Goal: Task Accomplishment & Management: Complete application form

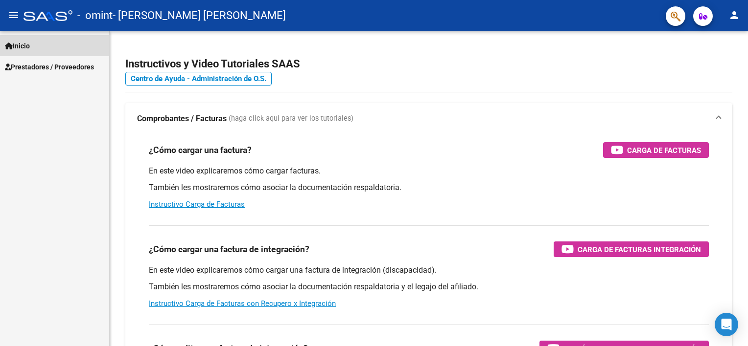
click at [39, 50] on link "Inicio" at bounding box center [54, 45] width 109 height 21
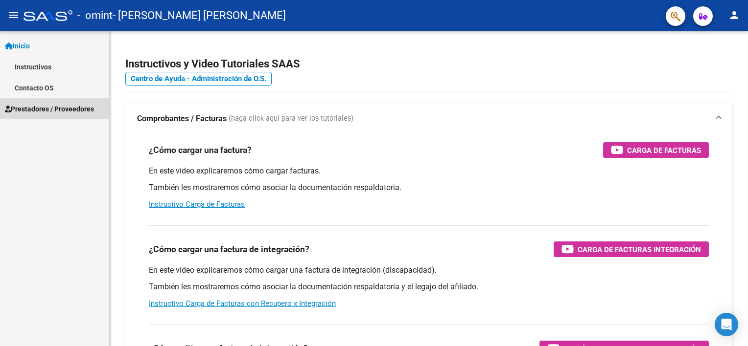
click at [44, 113] on span "Prestadores / Proveedores" at bounding box center [49, 109] width 89 height 11
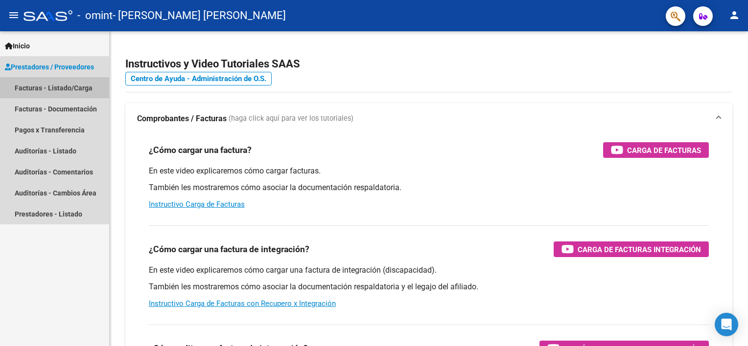
click at [57, 96] on link "Facturas - Listado/Carga" at bounding box center [54, 87] width 109 height 21
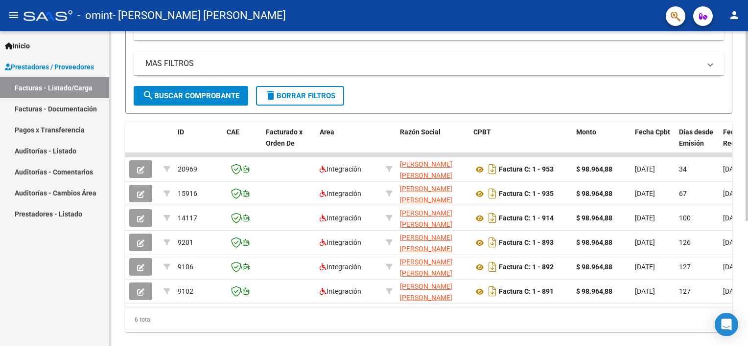
scroll to position [208, 0]
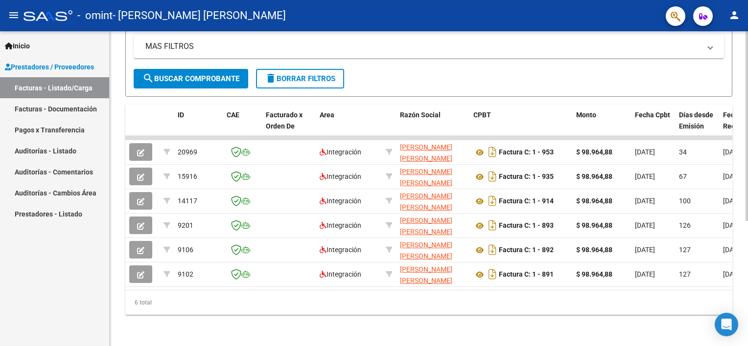
click at [744, 251] on div "Video tutorial PRESTADORES -> Listado de CPBTs Emitidos por Prestadores / Prove…" at bounding box center [430, 87] width 641 height 517
drag, startPoint x: 268, startPoint y: 282, endPoint x: 388, endPoint y: 288, distance: 119.6
click at [388, 288] on datatable-body "20969 Integración CALABRESE SOFIA VICTORIA 27359448770 Factura C: 1 - 953 $ 98.…" at bounding box center [428, 213] width 607 height 154
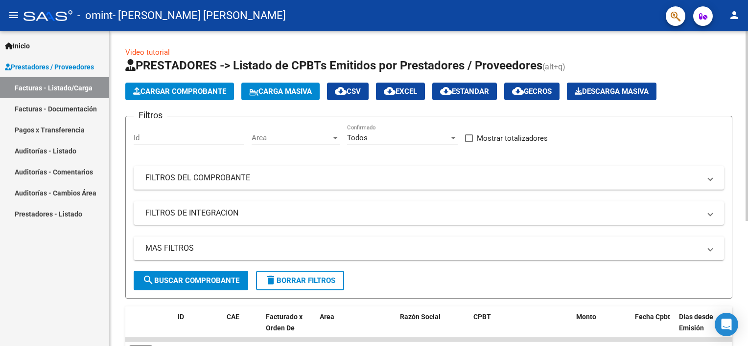
click at [747, 116] on html "menu - omint - CALABRESE SOFIA VICTORIA person Inicio Instructivos Contacto OS …" at bounding box center [374, 173] width 748 height 346
click at [155, 90] on span "Cargar Comprobante" at bounding box center [179, 91] width 93 height 9
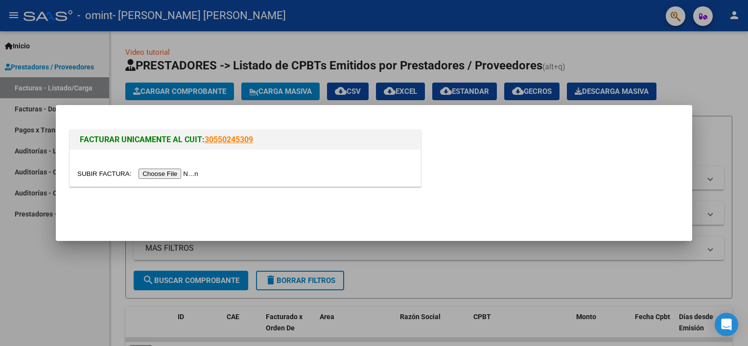
click at [163, 177] on input "file" at bounding box center [139, 174] width 124 height 10
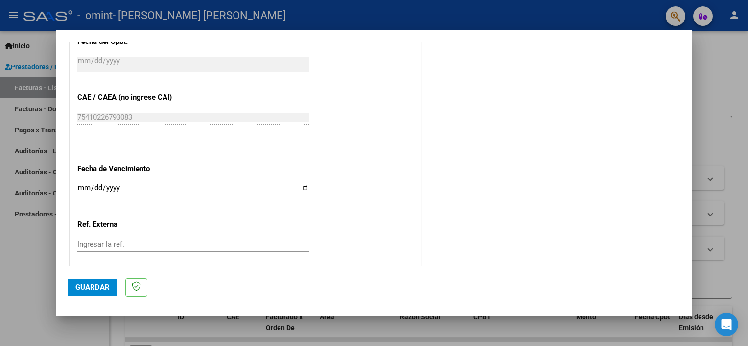
scroll to position [609, 0]
click at [88, 184] on input "Ingresar la fecha" at bounding box center [192, 191] width 231 height 16
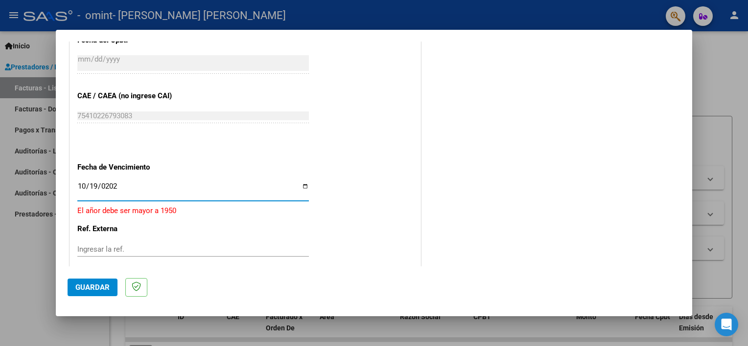
type input "2024-10-19"
type input "[DATE]"
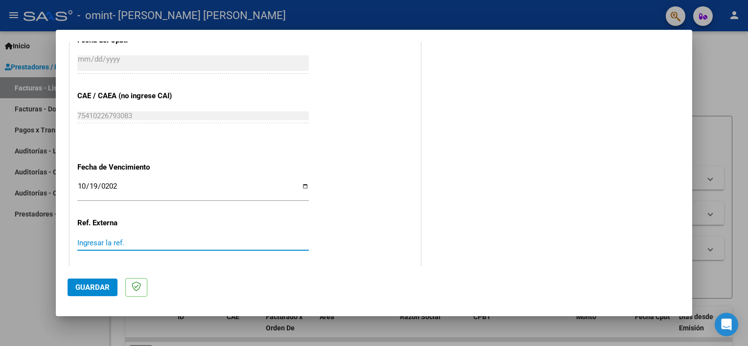
click at [126, 245] on input "Ingresar la ref." at bounding box center [192, 243] width 231 height 9
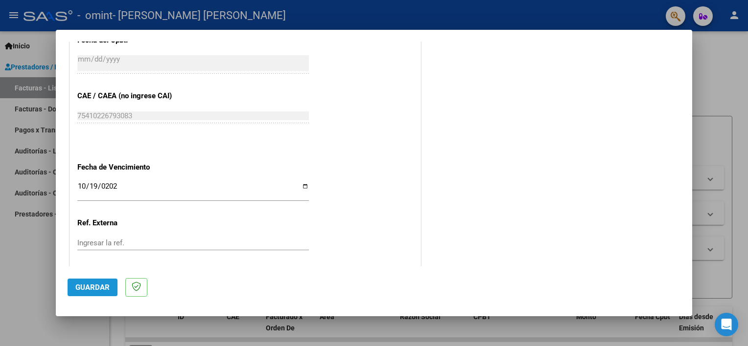
click at [100, 288] on span "Guardar" at bounding box center [92, 287] width 34 height 9
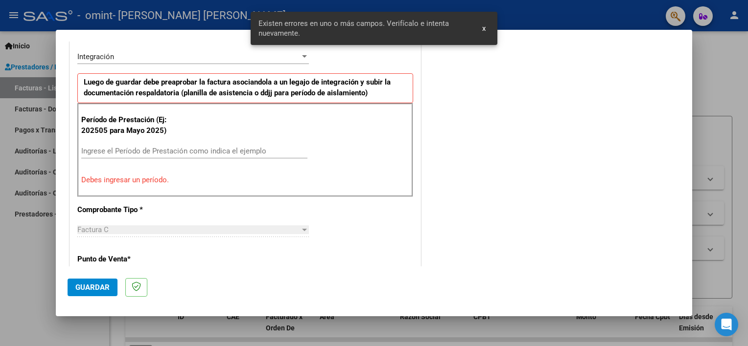
scroll to position [227, 0]
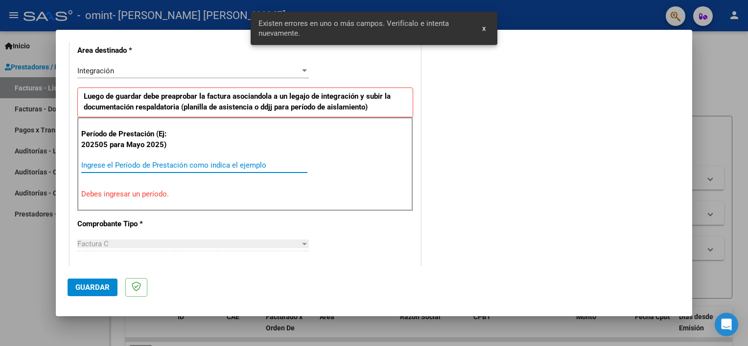
click at [168, 161] on input "Ingrese el Período de Prestación como indica el ejemplo" at bounding box center [194, 165] width 226 height 9
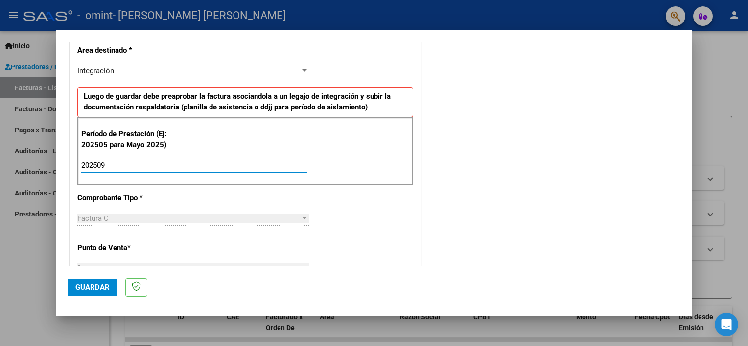
type input "202509"
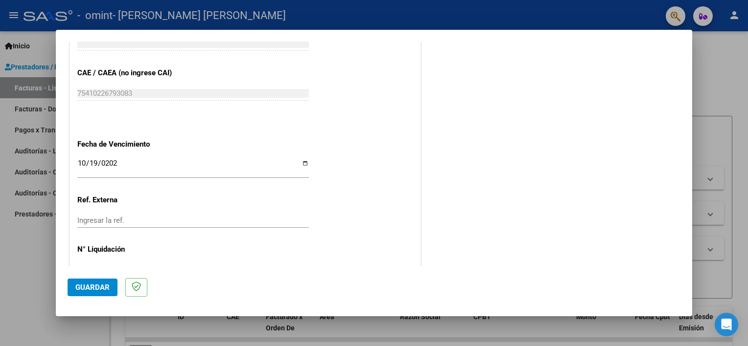
scroll to position [635, 0]
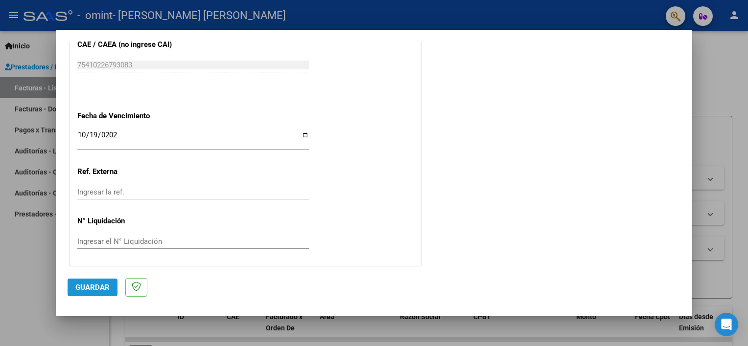
click at [101, 292] on button "Guardar" at bounding box center [93, 288] width 50 height 18
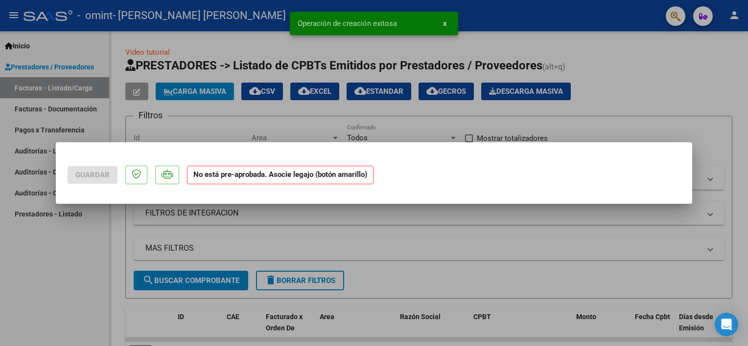
scroll to position [0, 0]
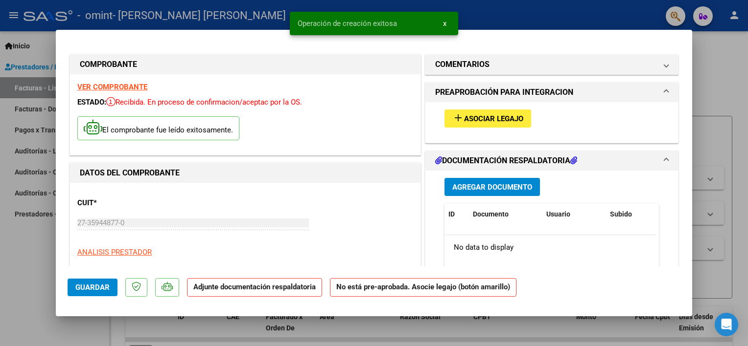
drag, startPoint x: 478, startPoint y: 131, endPoint x: 483, endPoint y: 106, distance: 25.2
click at [483, 106] on div "add Asociar Legajo" at bounding box center [551, 118] width 229 height 33
drag, startPoint x: 483, startPoint y: 106, endPoint x: 483, endPoint y: 115, distance: 8.8
click at [483, 115] on div "add Asociar Legajo" at bounding box center [551, 118] width 229 height 33
click at [483, 115] on span "Asociar Legajo" at bounding box center [493, 119] width 59 height 9
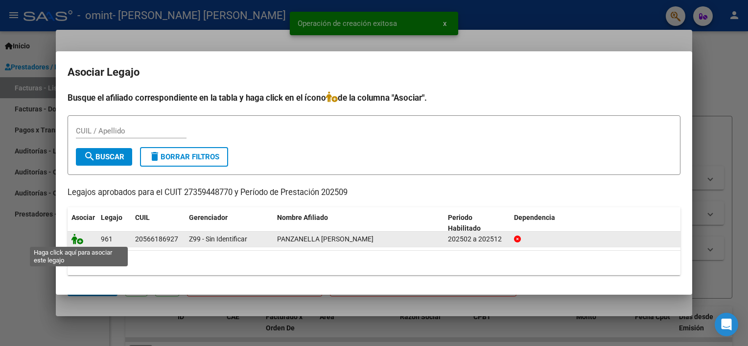
click at [82, 237] on icon at bounding box center [77, 239] width 12 height 11
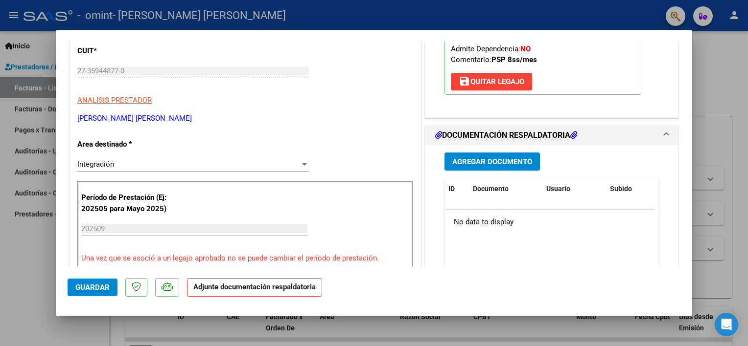
scroll to position [205, 0]
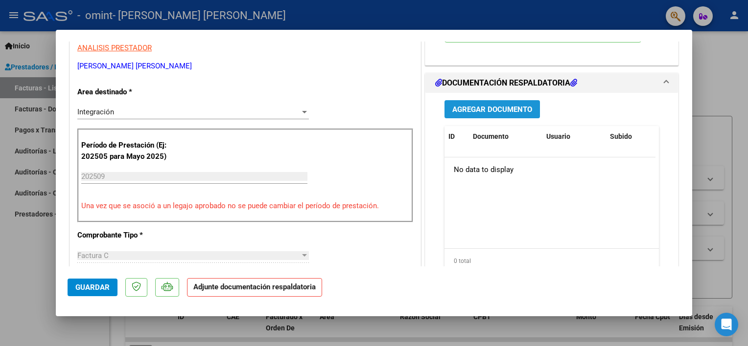
click at [486, 102] on button "Agregar Documento" at bounding box center [491, 109] width 95 height 18
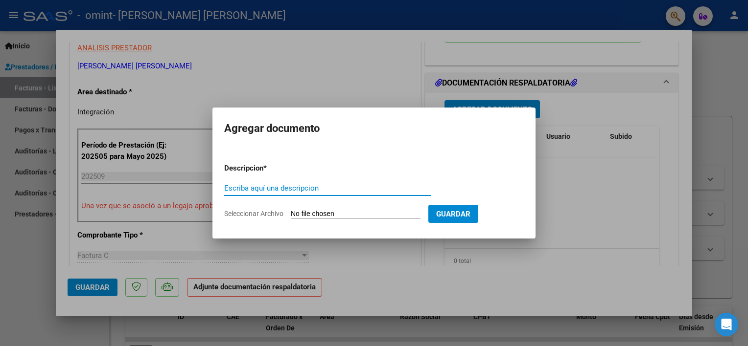
click at [274, 192] on input "Escriba aquí una descripcion" at bounding box center [327, 188] width 207 height 9
type input "ASISTENCIA SEPTIEMBRE"
click at [320, 215] on input "Seleccionar Archivo" at bounding box center [356, 214] width 130 height 9
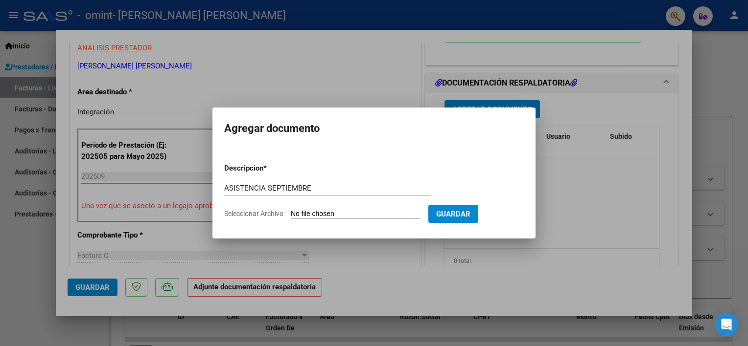
type input "C:\fakepath\VALENTINO P SEPTIEMBRE 2025.pdf"
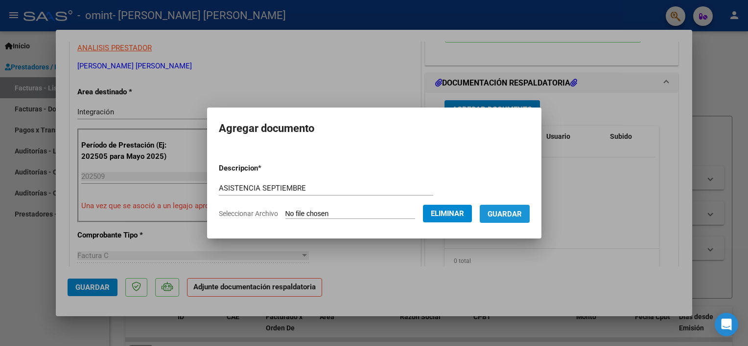
click at [513, 214] on span "Guardar" at bounding box center [504, 214] width 34 height 9
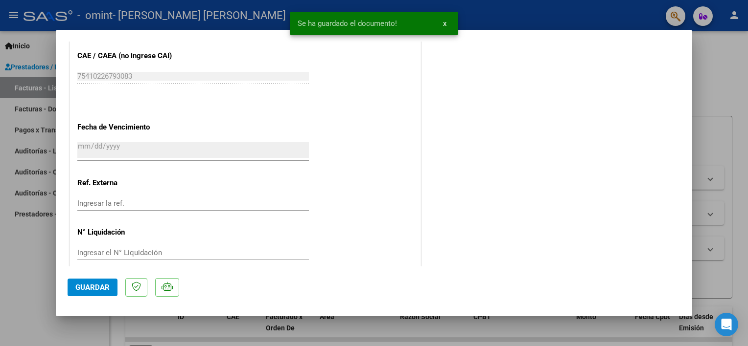
scroll to position [650, 0]
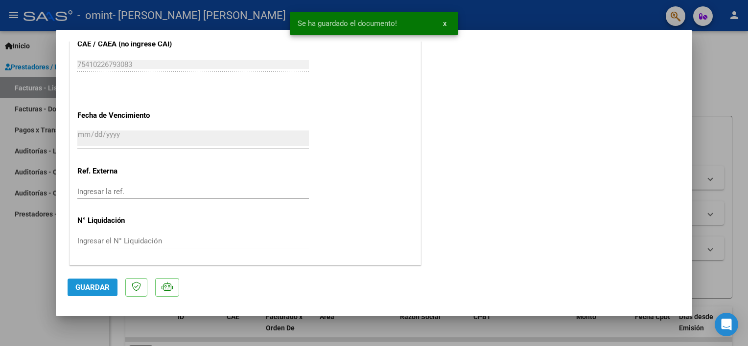
click at [91, 287] on span "Guardar" at bounding box center [92, 287] width 34 height 9
type input "$ 0,00"
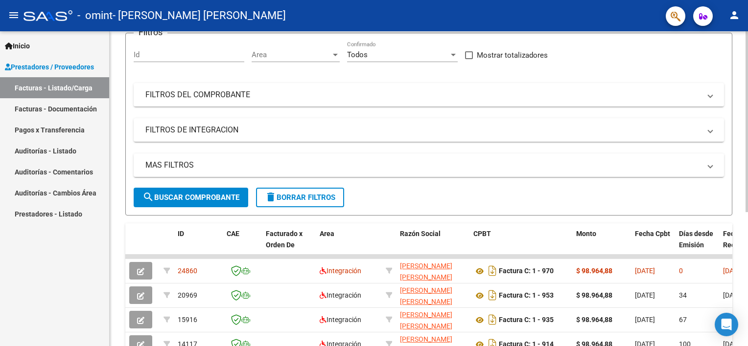
scroll to position [0, 0]
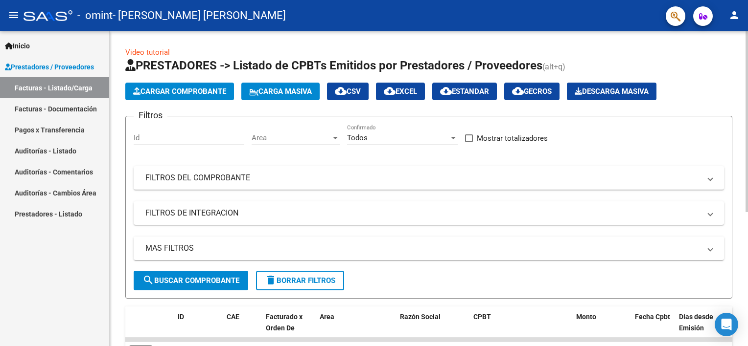
click at [747, 20] on html "menu - omint - CALABRESE SOFIA VICTORIA person Inicio Instructivos Contacto OS …" at bounding box center [374, 173] width 748 height 346
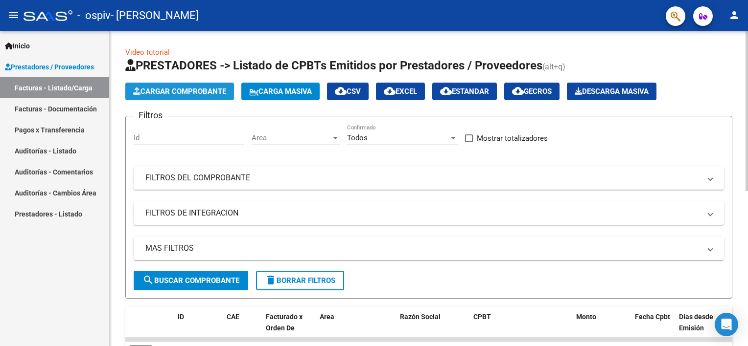
click at [159, 92] on span "Cargar Comprobante" at bounding box center [179, 91] width 93 height 9
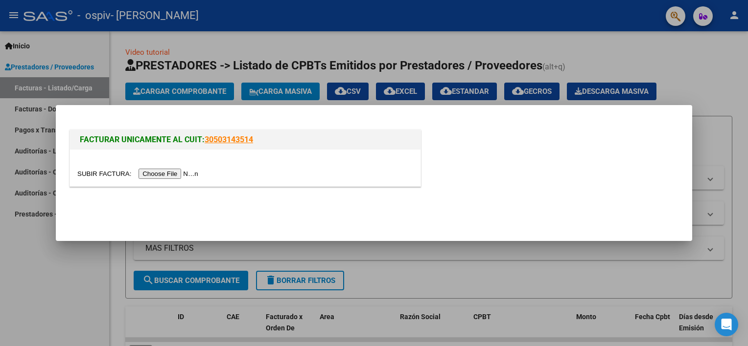
click at [165, 172] on input "file" at bounding box center [139, 174] width 124 height 10
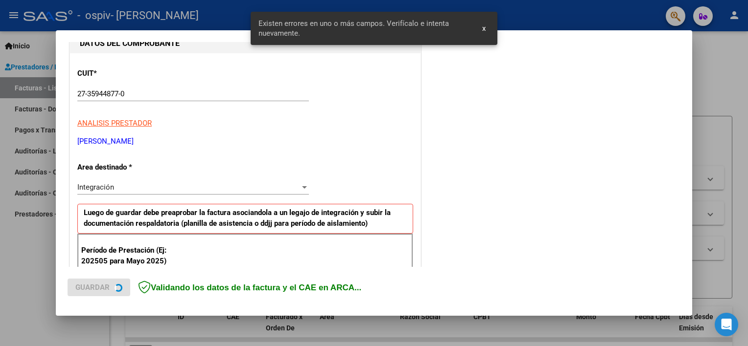
scroll to position [209, 0]
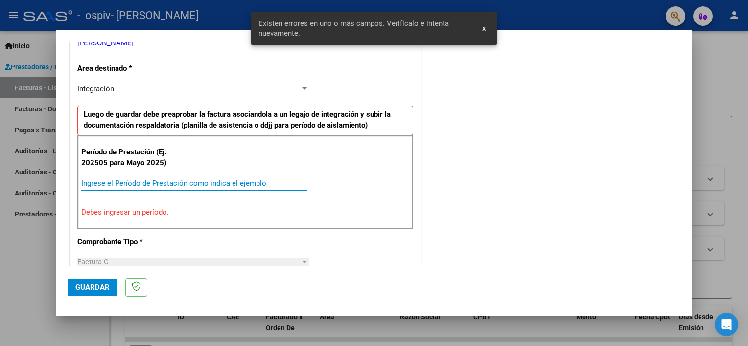
click at [220, 185] on input "Ingrese el Período de Prestación como indica el ejemplo" at bounding box center [194, 183] width 226 height 9
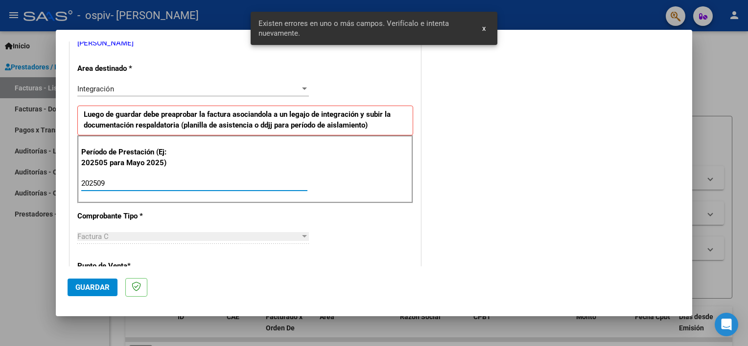
type input "202509"
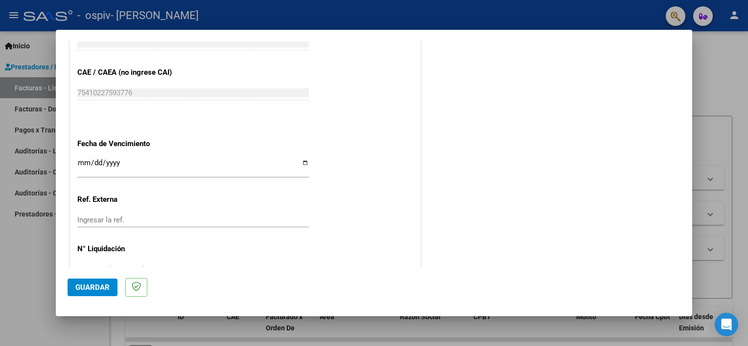
scroll to position [620, 0]
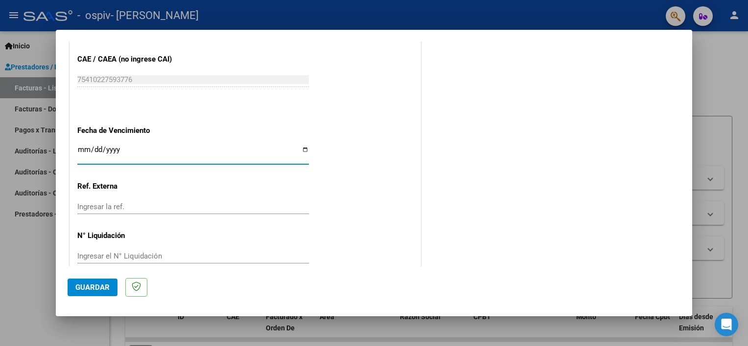
click at [86, 151] on input "Ingresar la fecha" at bounding box center [192, 154] width 231 height 16
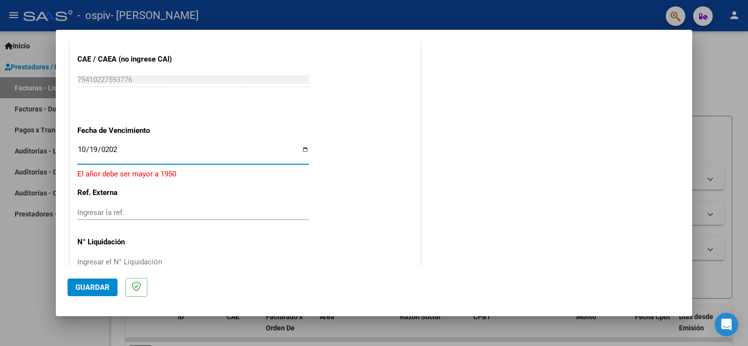
type input "[DATE]"
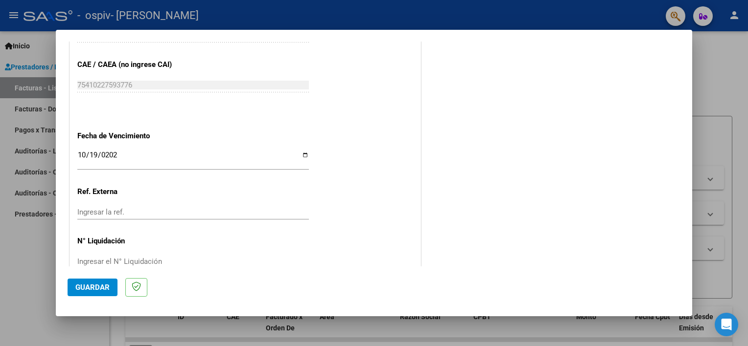
click at [690, 242] on mat-dialog-content "COMPROBANTE VER COMPROBANTE El comprobante fue leído exitosamente. DATOS DEL CO…" at bounding box center [374, 154] width 636 height 225
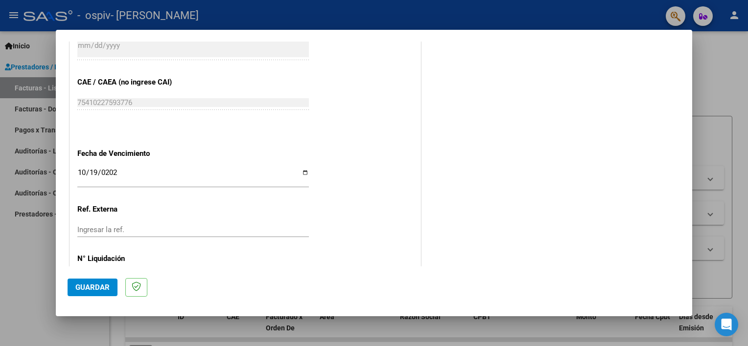
scroll to position [635, 0]
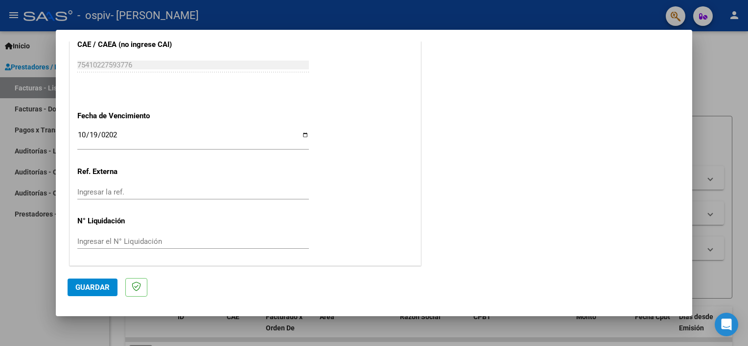
click at [98, 293] on button "Guardar" at bounding box center [93, 288] width 50 height 18
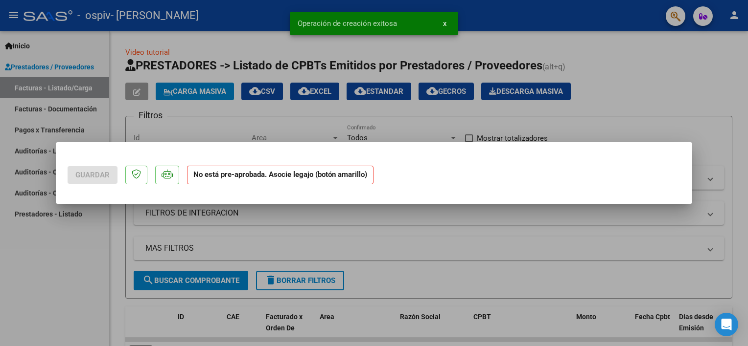
scroll to position [0, 0]
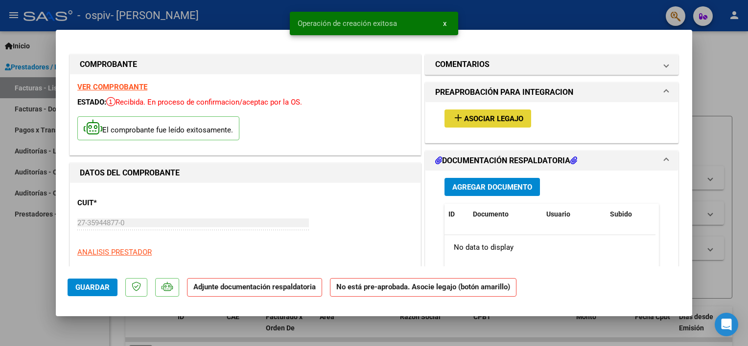
click at [521, 112] on button "add Asociar Legajo" at bounding box center [487, 119] width 87 height 18
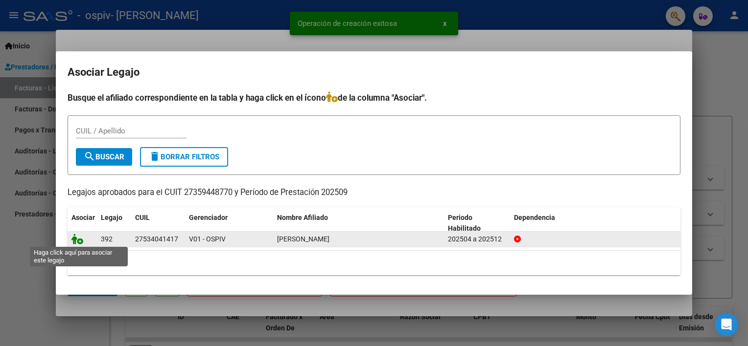
click at [80, 240] on icon at bounding box center [77, 239] width 12 height 11
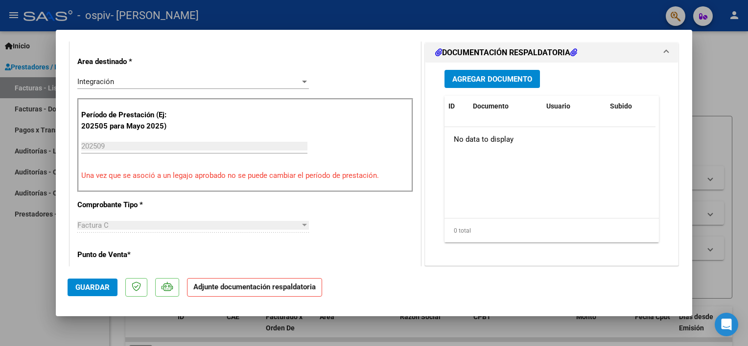
scroll to position [239, 0]
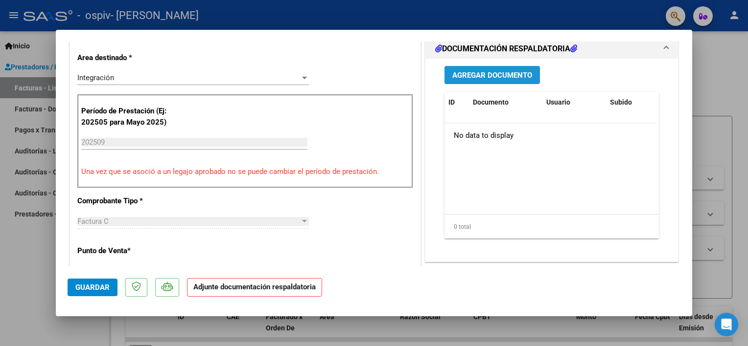
click at [485, 83] on button "Agregar Documento" at bounding box center [491, 75] width 95 height 18
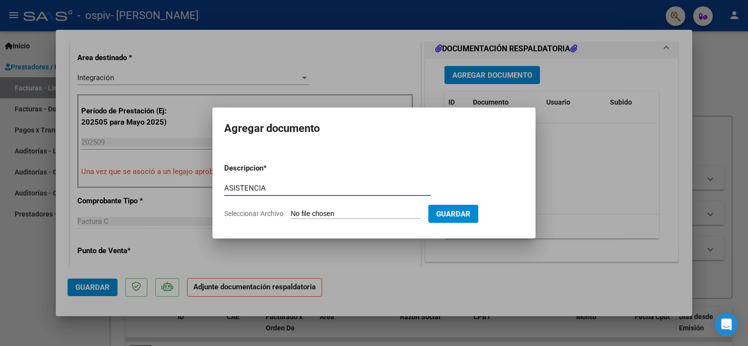
type input "ASISTENCIA"
click at [336, 217] on input "Seleccionar Archivo" at bounding box center [356, 214] width 130 height 9
type input "C:\fakepath\[PERSON_NAME] G [DATE].pdf"
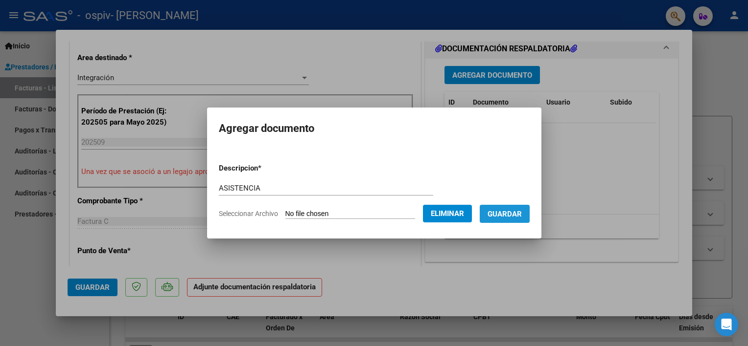
click at [509, 222] on button "Guardar" at bounding box center [505, 214] width 50 height 18
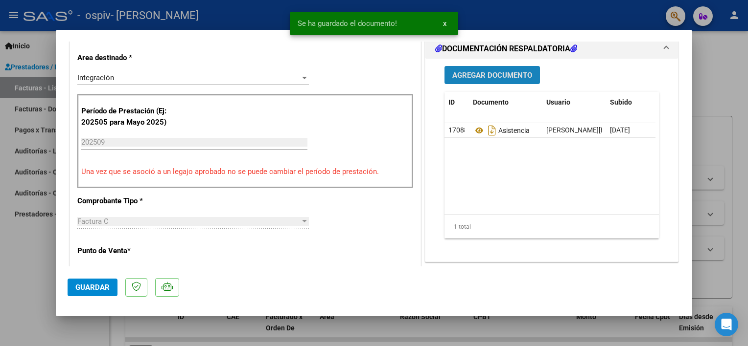
click at [495, 67] on button "Agregar Documento" at bounding box center [491, 75] width 95 height 18
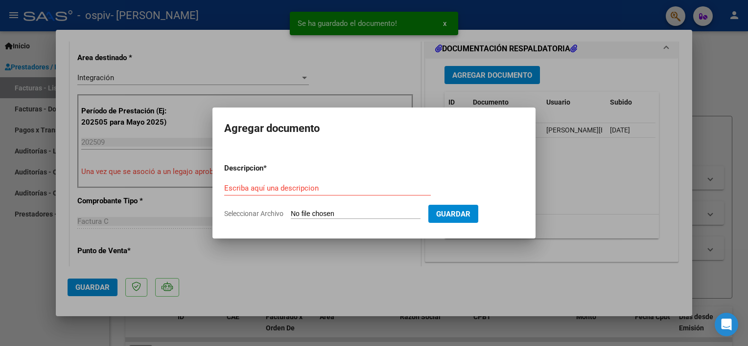
click at [327, 198] on div "Escriba aquí una descripcion" at bounding box center [327, 193] width 207 height 24
click at [326, 187] on input "Escriba aquí una descripcion" at bounding box center [327, 188] width 207 height 9
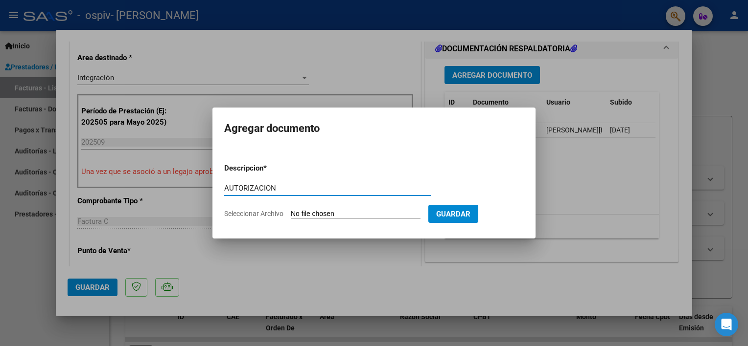
type input "AUTORIZACION"
click at [333, 212] on input "Seleccionar Archivo" at bounding box center [356, 214] width 130 height 9
type input "C:\fakepath\[PERSON_NAME] PSP 2025.pdf"
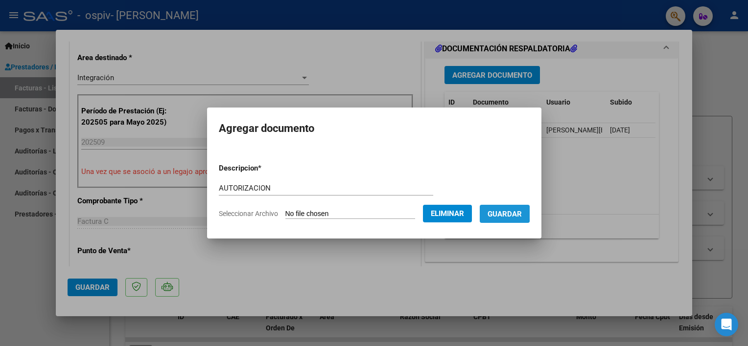
click at [495, 213] on span "Guardar" at bounding box center [504, 214] width 34 height 9
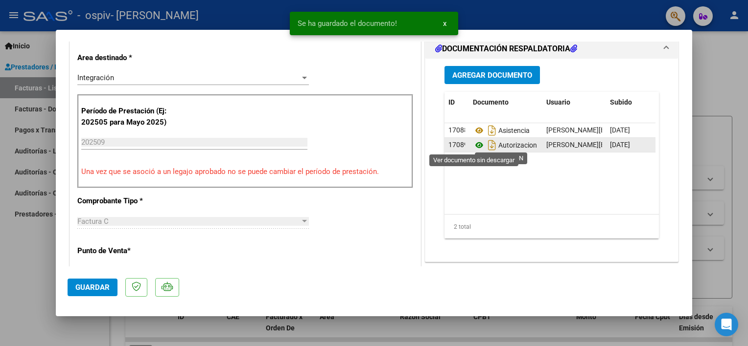
click at [473, 147] on icon at bounding box center [479, 145] width 13 height 12
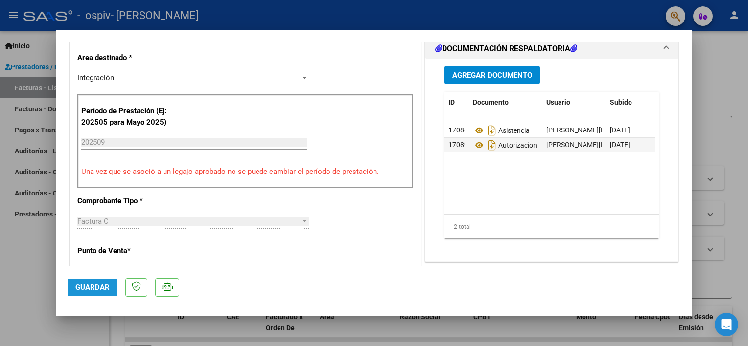
click at [110, 288] on button "Guardar" at bounding box center [93, 288] width 50 height 18
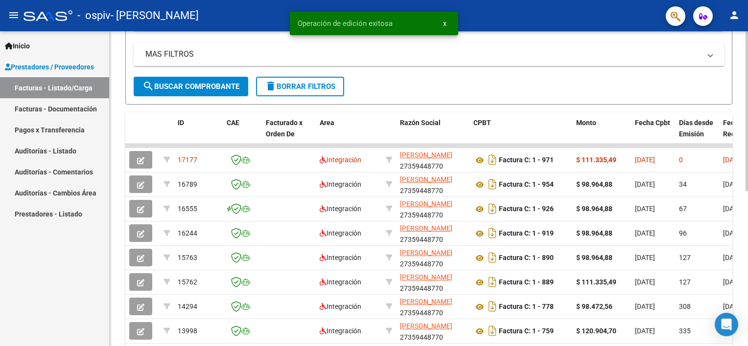
scroll to position [196, 0]
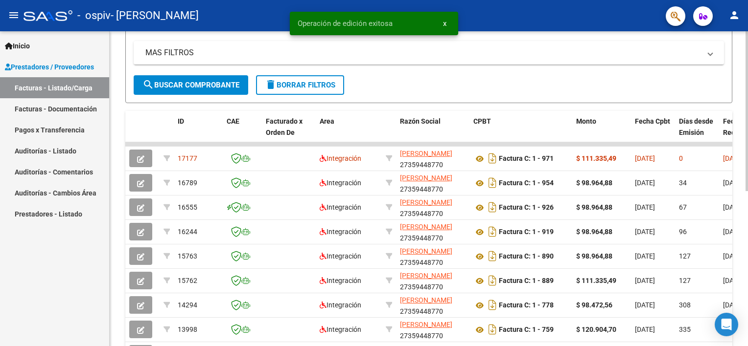
click at [747, 193] on html "menu - ospiv - [PERSON_NAME] VICTORIA person Inicio Instructivos Contacto OS Pr…" at bounding box center [374, 173] width 748 height 346
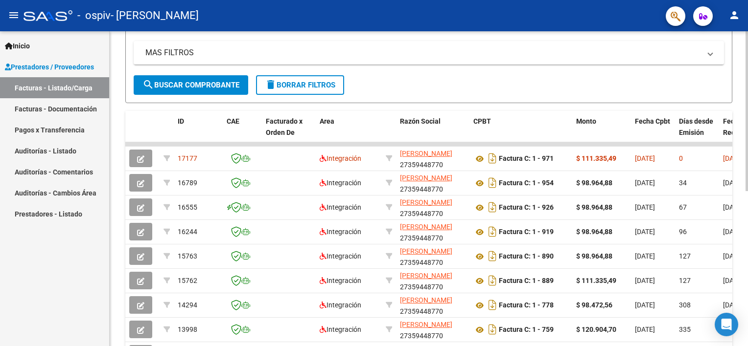
scroll to position [238, 0]
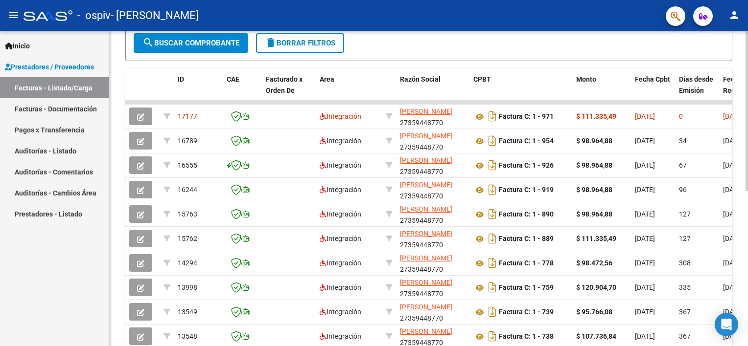
click at [747, 180] on html "menu - ospiv - [PERSON_NAME] VICTORIA person Inicio Instructivos Contacto OS Pr…" at bounding box center [374, 173] width 748 height 346
click at [747, 185] on html "menu - ospiv - [PERSON_NAME] VICTORIA person Inicio Instructivos Contacto OS Pr…" at bounding box center [374, 173] width 748 height 346
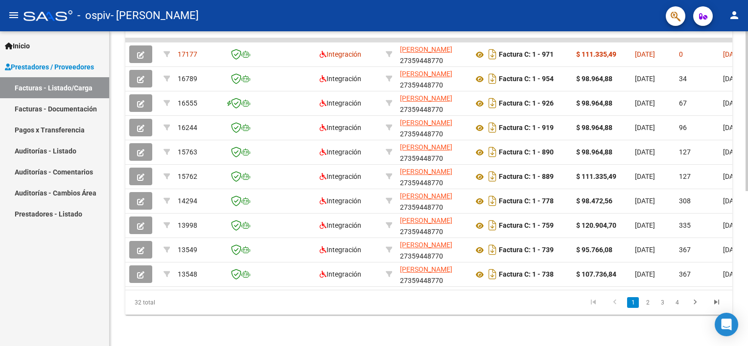
click at [747, 229] on html "menu - ospiv - [PERSON_NAME] VICTORIA person Inicio Instructivos Contacto OS Pr…" at bounding box center [374, 173] width 748 height 346
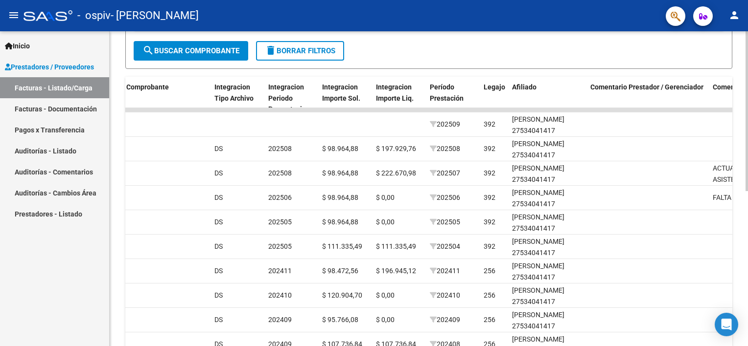
scroll to position [231, 0]
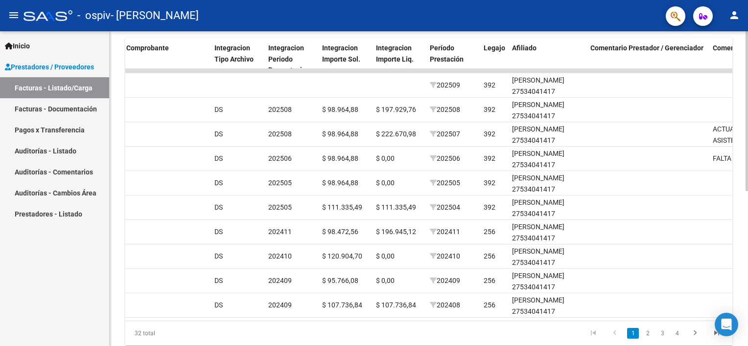
click at [743, 210] on div "Video tutorial PRESTADORES -> Listado de CPBTs Emitidos por Prestadores / Prove…" at bounding box center [430, 69] width 641 height 615
drag, startPoint x: 493, startPoint y: 326, endPoint x: 475, endPoint y: 317, distance: 20.4
click at [475, 317] on div "ID CAE Facturado x Orden De Area Razón Social CPBT Monto Fecha Cpbt Días desde …" at bounding box center [428, 191] width 607 height 308
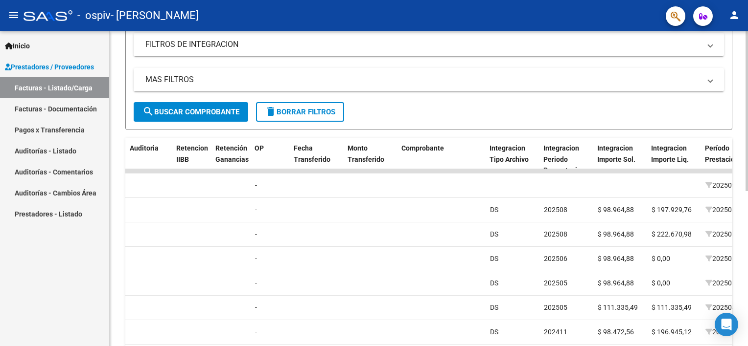
scroll to position [306, 0]
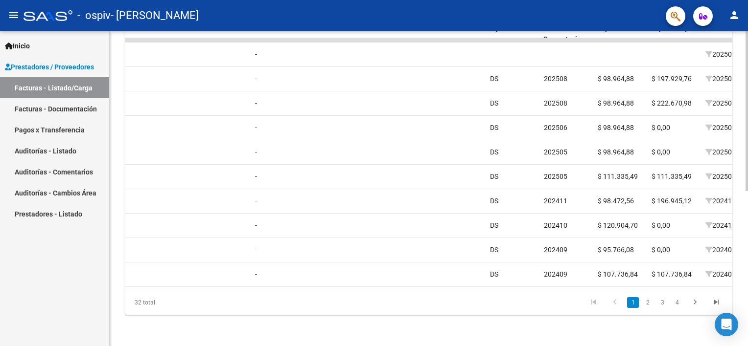
click at [738, 274] on div "Video tutorial PRESTADORES -> Listado de CPBTs Emitidos por Prestadores / Prove…" at bounding box center [430, 38] width 641 height 615
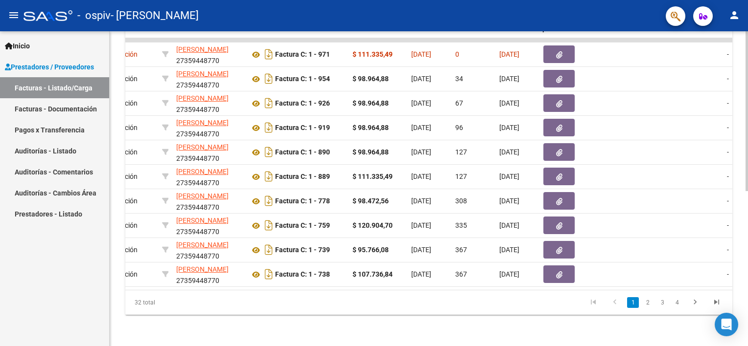
scroll to position [0, 239]
